Goal: Information Seeking & Learning: Learn about a topic

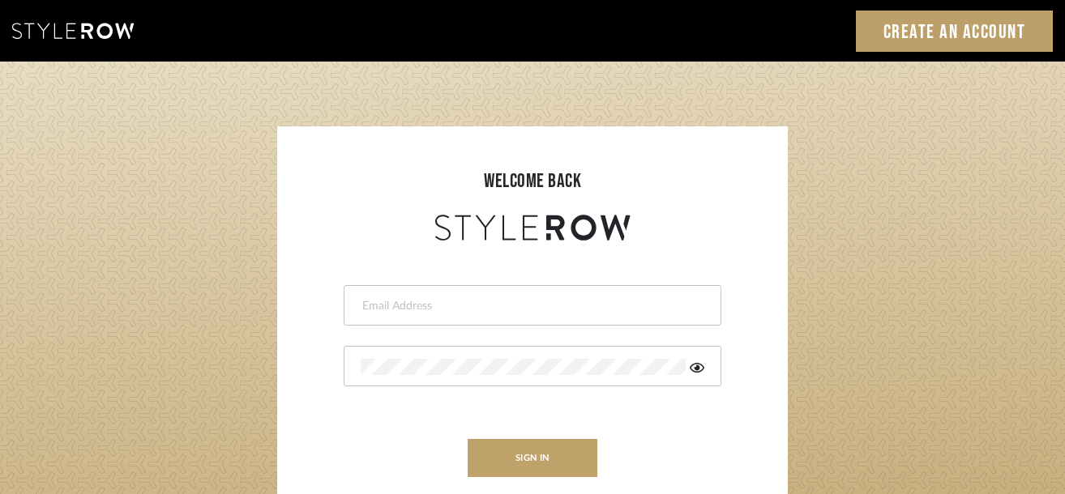
type input "info@mauldindesigns.com"
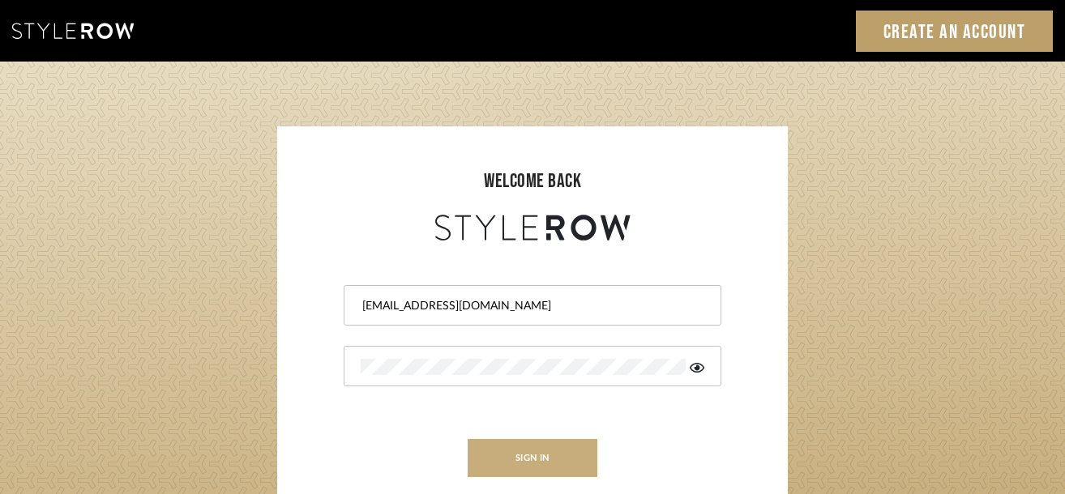
click at [519, 454] on button "sign in" at bounding box center [533, 458] width 130 height 38
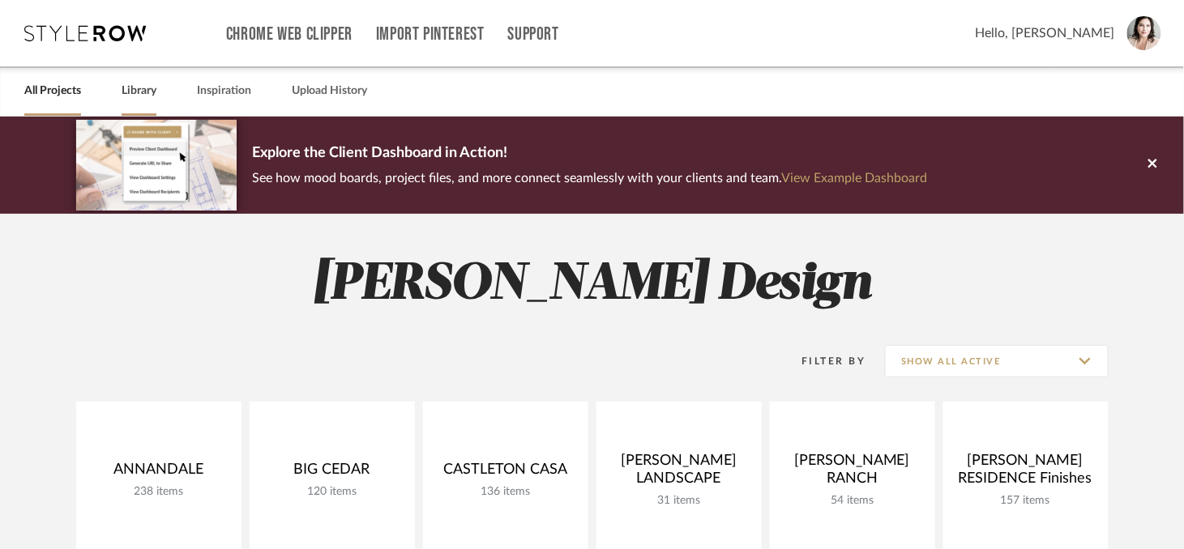
click at [136, 93] on link "Library" at bounding box center [139, 91] width 35 height 22
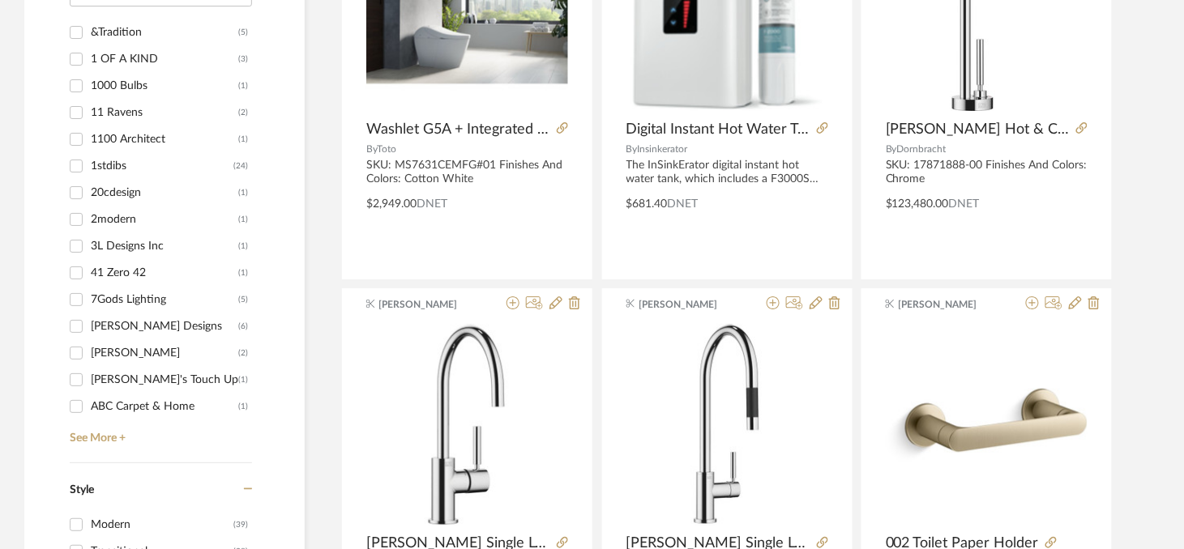
scroll to position [1680, 0]
click at [94, 439] on link "See More +" at bounding box center [159, 431] width 186 height 26
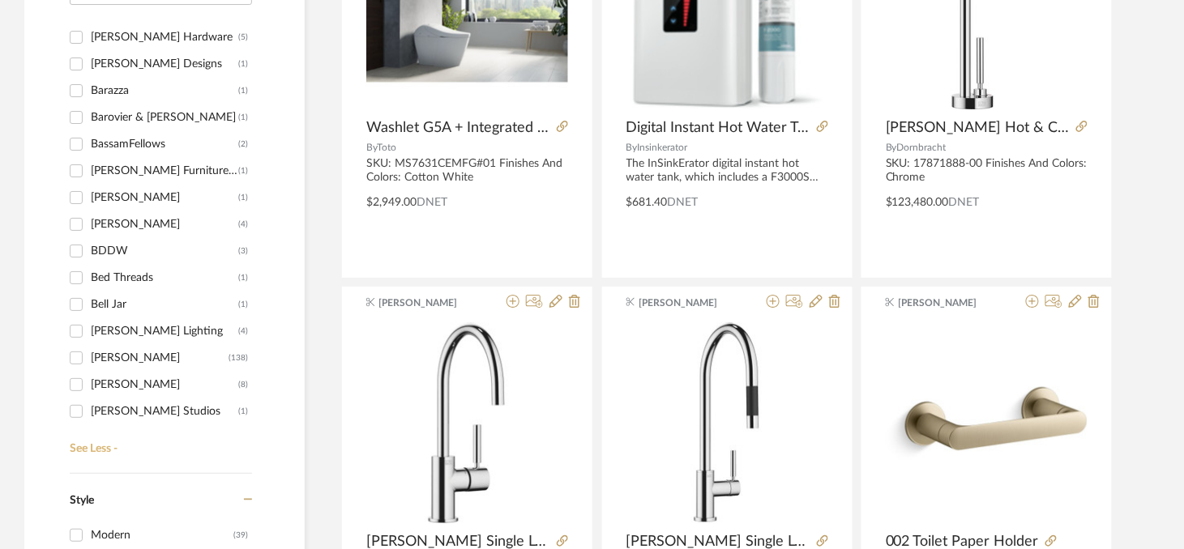
scroll to position [2132, 0]
click at [82, 355] on input "[PERSON_NAME] (138)" at bounding box center [76, 359] width 26 height 26
checkbox input "true"
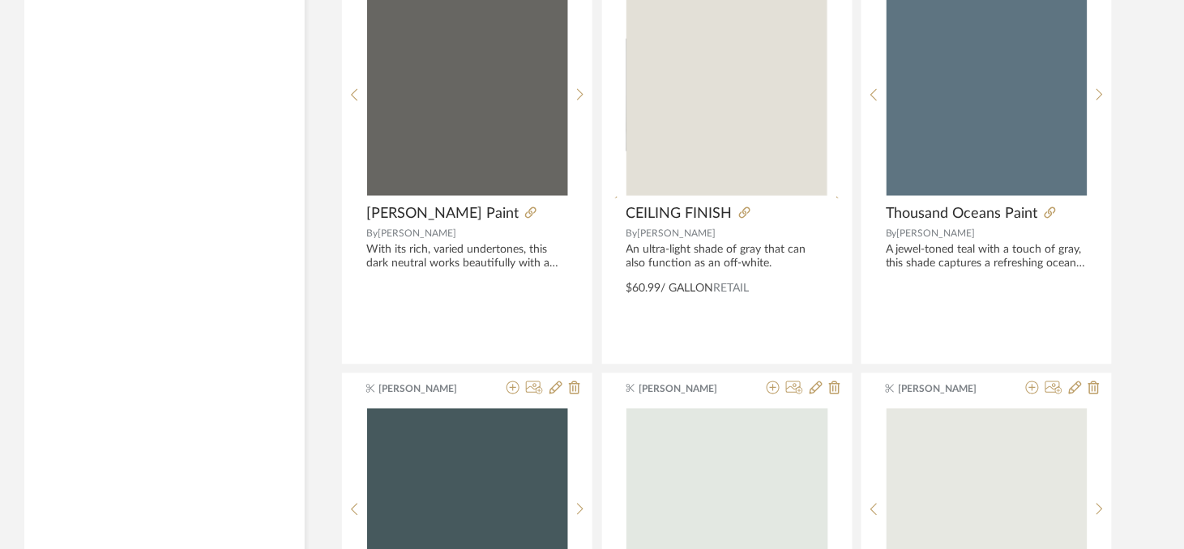
scroll to position [2478, 0]
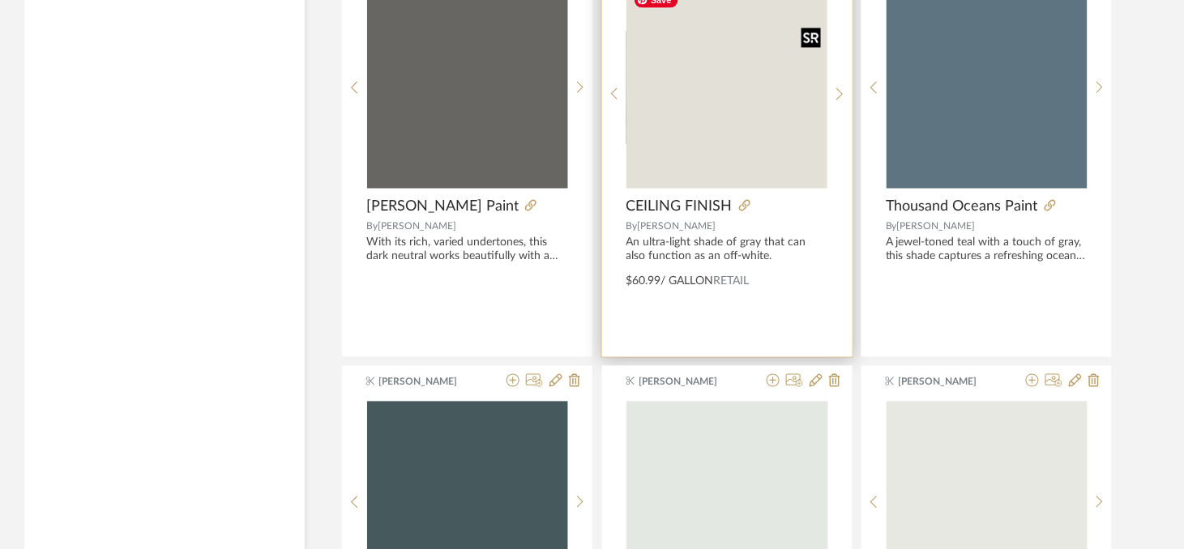
click at [698, 143] on img "0" at bounding box center [726, 88] width 201 height 201
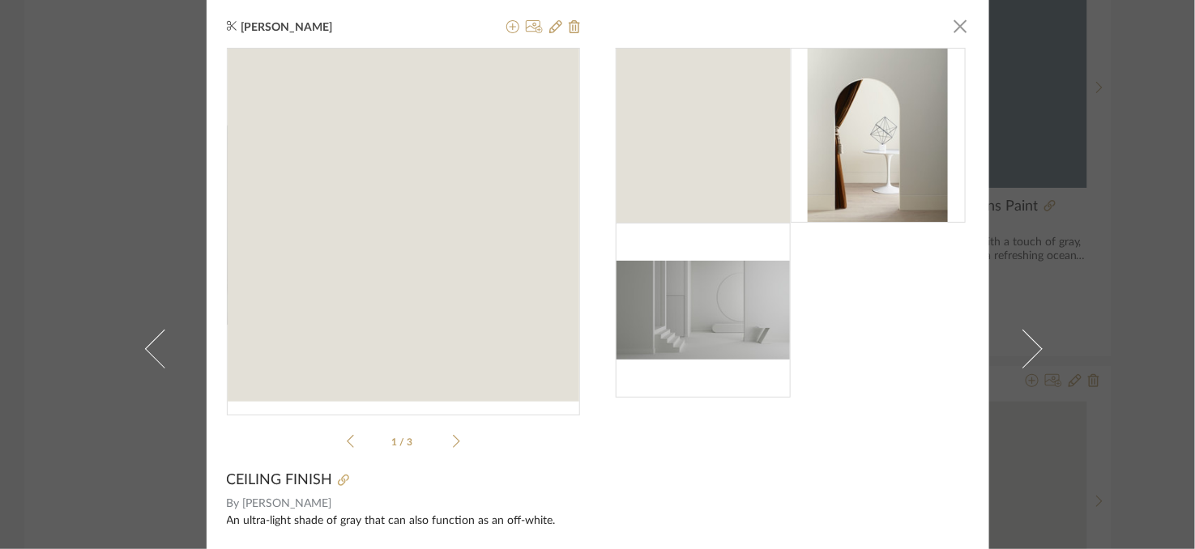
scroll to position [148, 0]
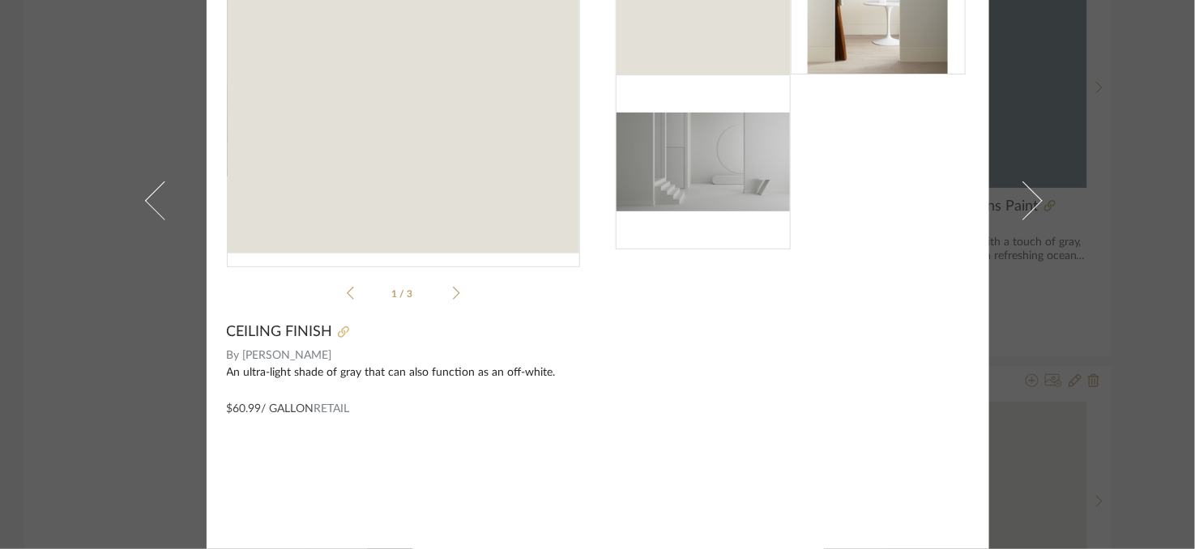
click at [338, 334] on icon at bounding box center [343, 332] width 11 height 11
click at [111, 216] on div "[PERSON_NAME] × 1 / 3 CEILING FINISH By [PERSON_NAME] An ultra-light shade of g…" at bounding box center [597, 274] width 1195 height 549
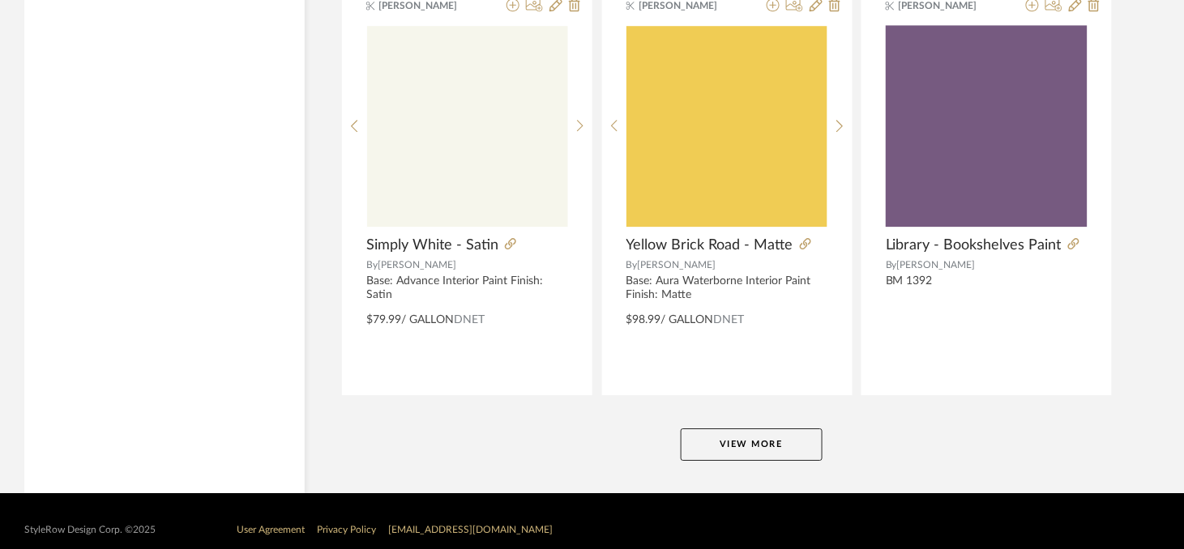
scroll to position [4936, 0]
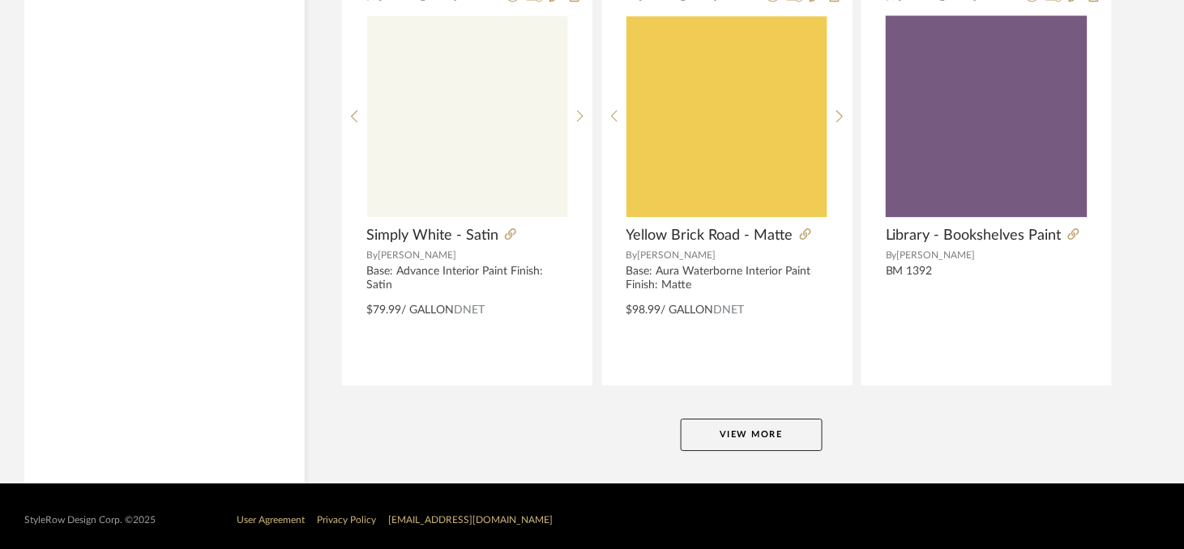
click at [723, 434] on button "View More" at bounding box center [752, 435] width 142 height 32
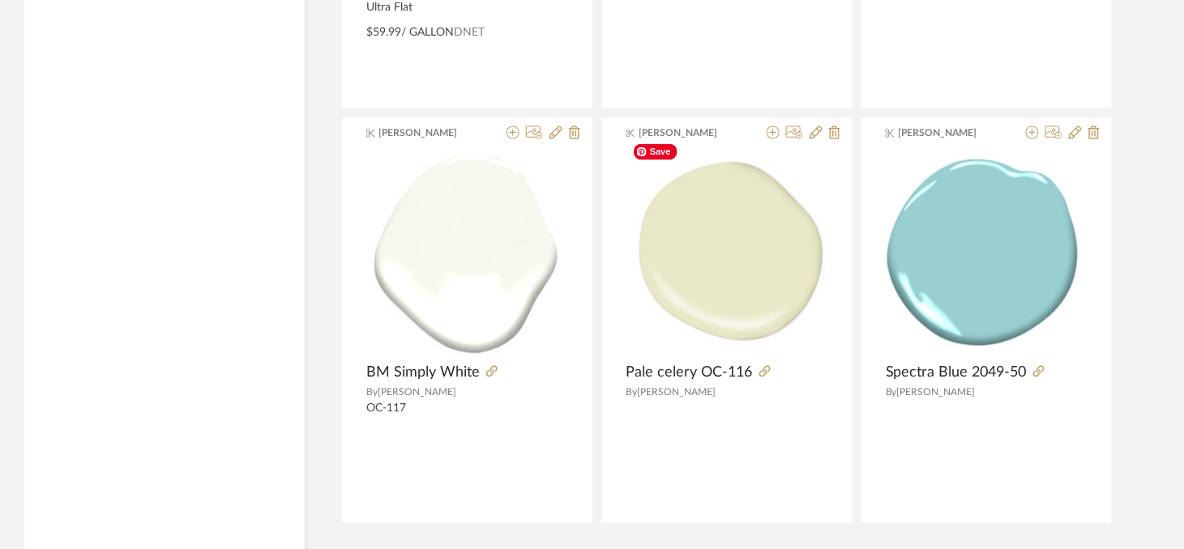
scroll to position [9901, 0]
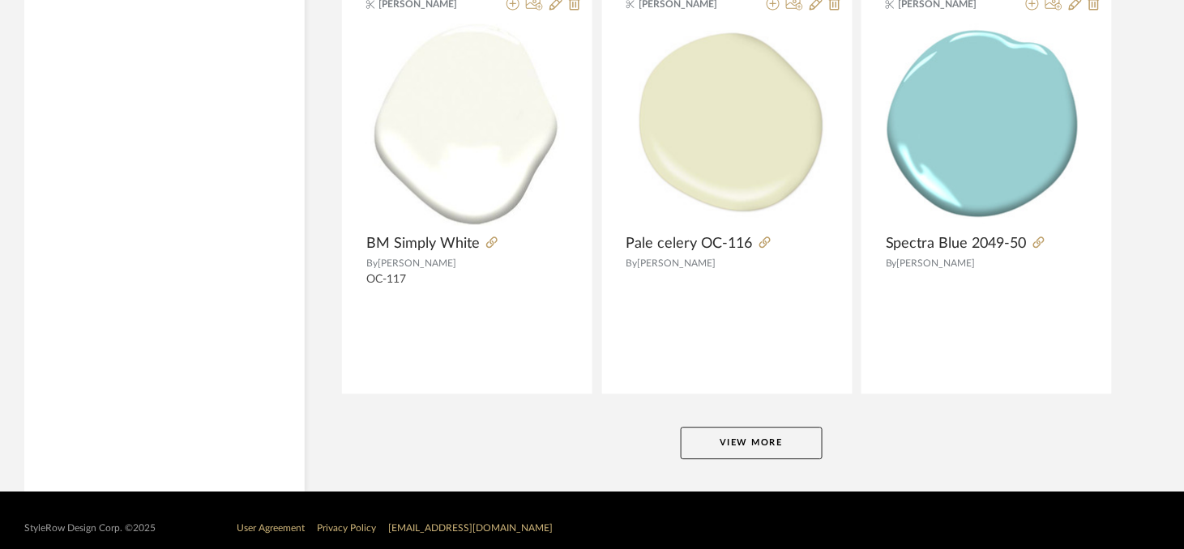
click at [723, 434] on button "View More" at bounding box center [752, 443] width 142 height 32
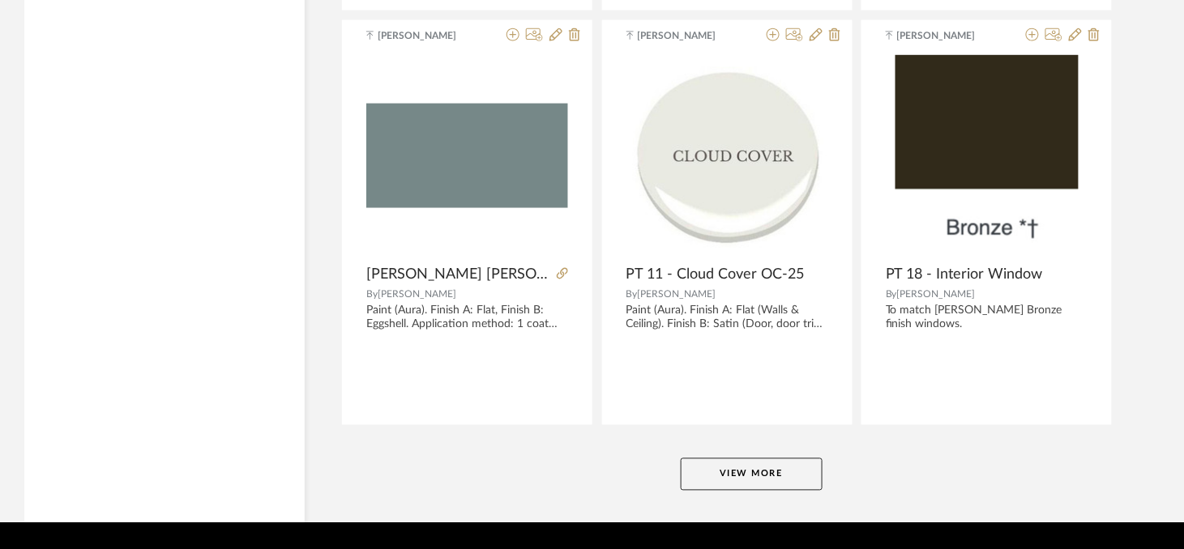
scroll to position [14866, 0]
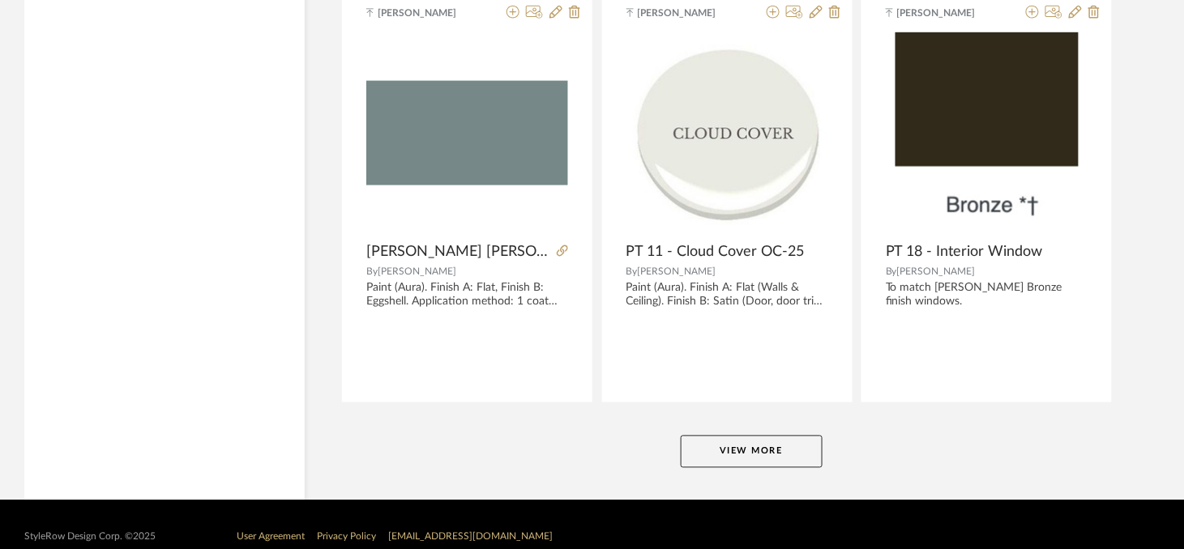
click at [732, 436] on button "View More" at bounding box center [752, 452] width 142 height 32
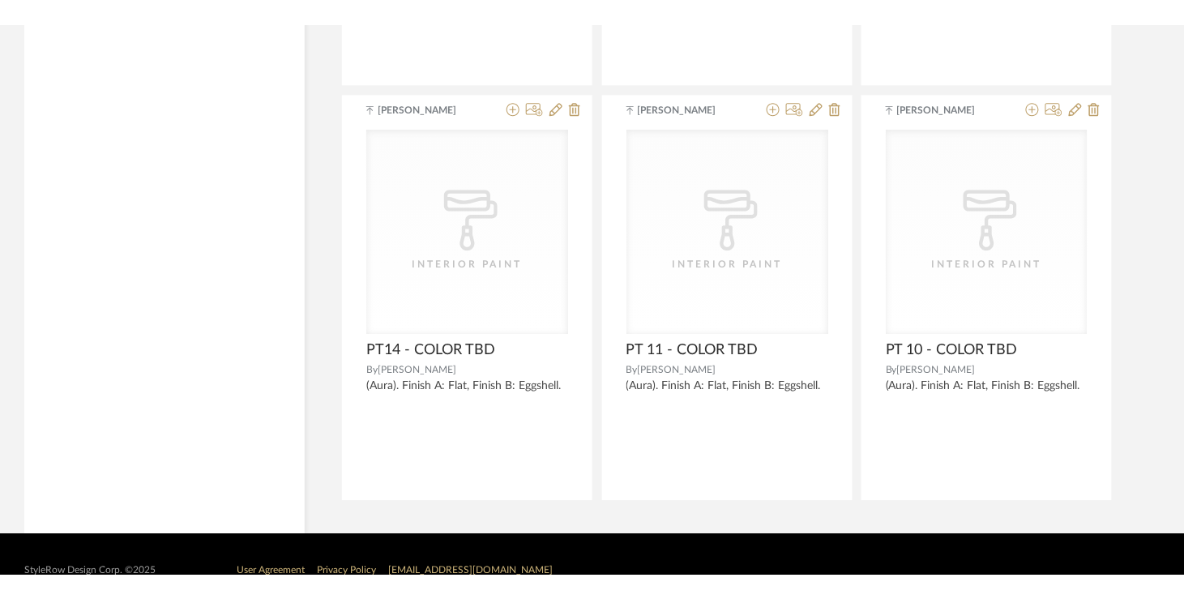
scroll to position [18889, 0]
